Goal: Navigation & Orientation: Understand site structure

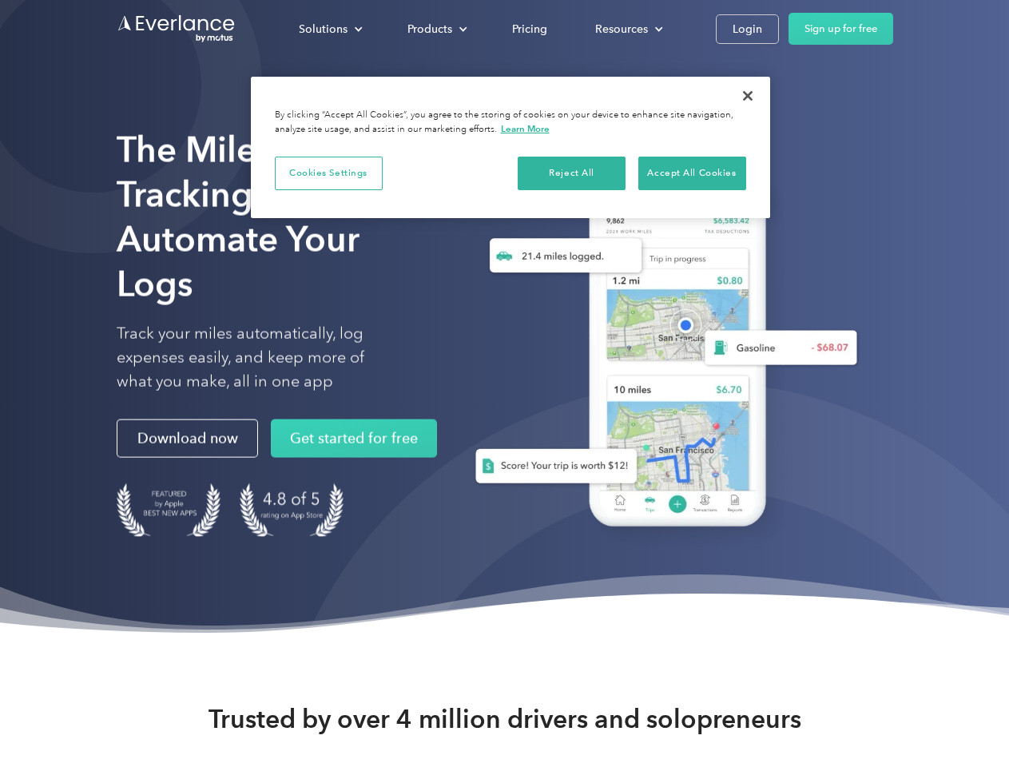
click at [330, 29] on div "Solutions" at bounding box center [323, 29] width 49 height 20
click at [435, 29] on div "Products" at bounding box center [429, 29] width 45 height 20
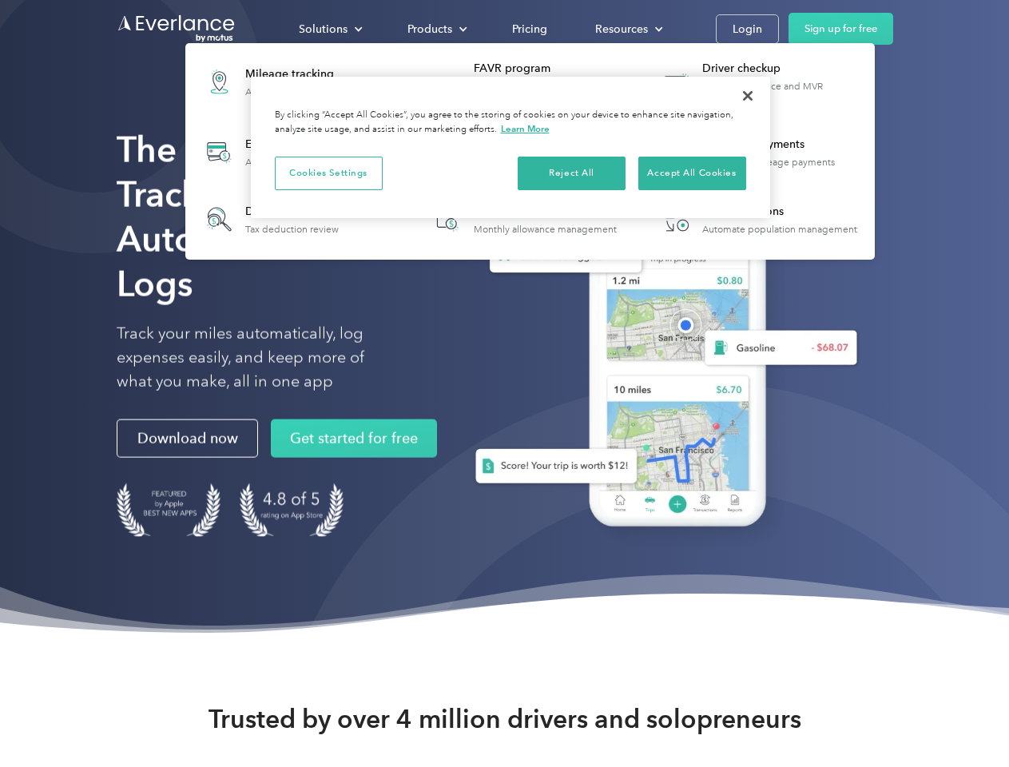
click at [627, 29] on div "Resources" at bounding box center [621, 29] width 53 height 20
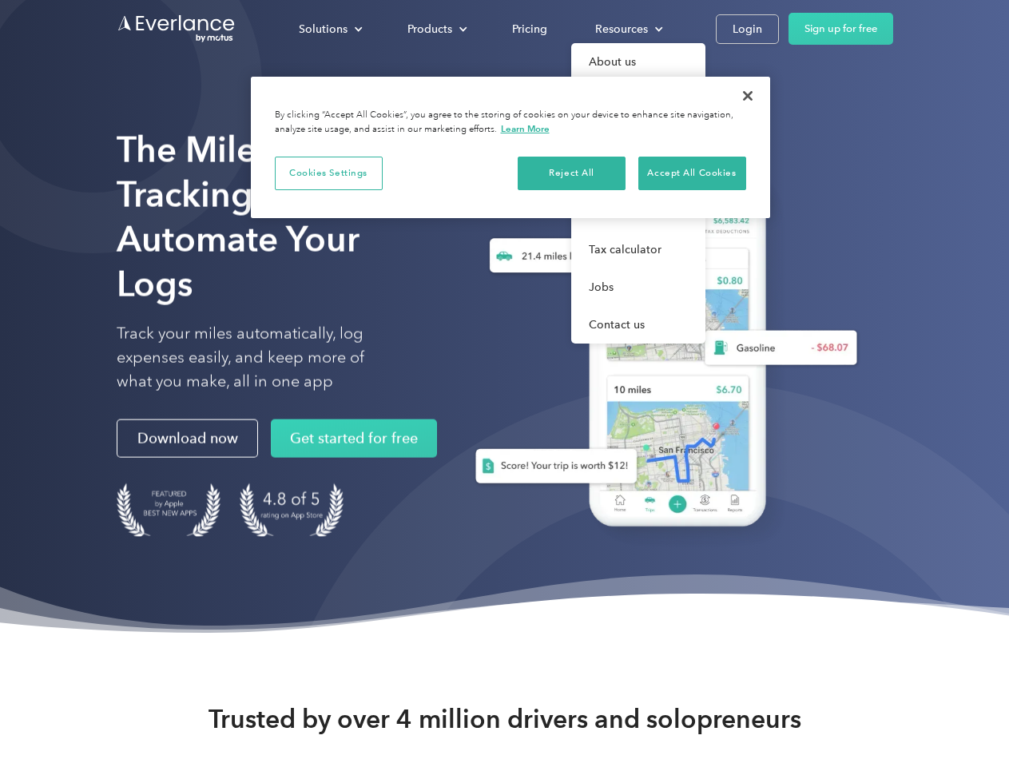
click at [328, 172] on button "Cookies Settings" at bounding box center [329, 174] width 108 height 34
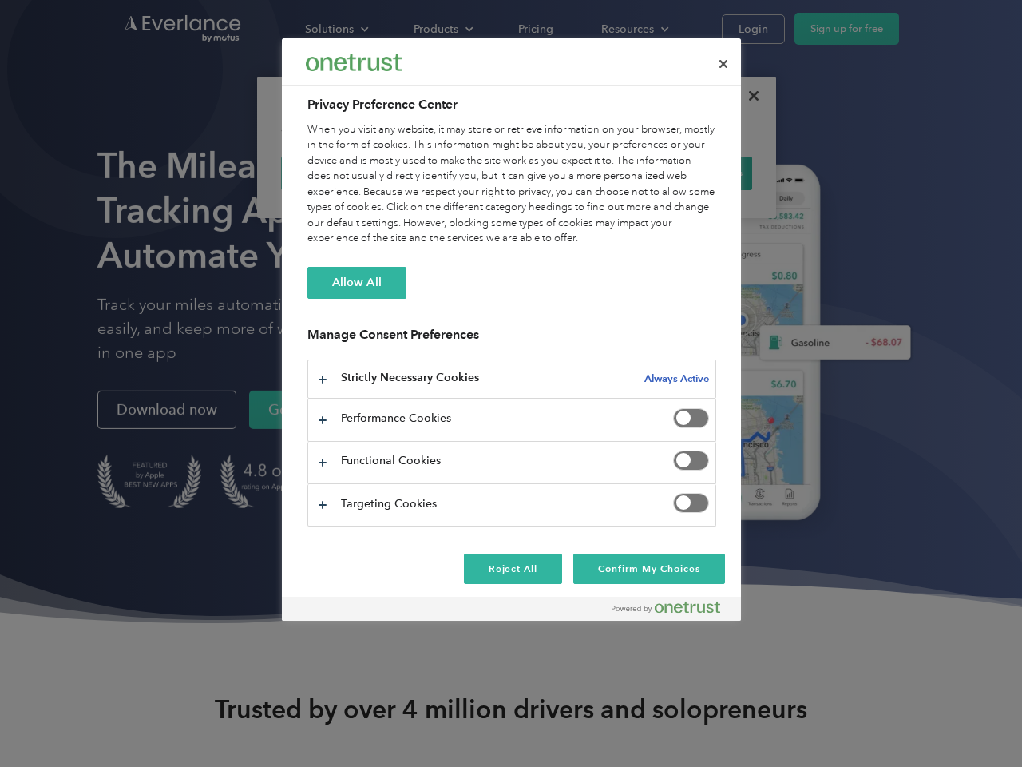
click at [572, 172] on div "When you visit any website, it may store or retrieve information on your browse…" at bounding box center [511, 184] width 409 height 125
click at [692, 172] on div "When you visit any website, it may store or retrieve information on your browse…" at bounding box center [511, 184] width 409 height 125
click at [747, 96] on div at bounding box center [511, 383] width 1022 height 767
